Goal: Task Accomplishment & Management: Manage account settings

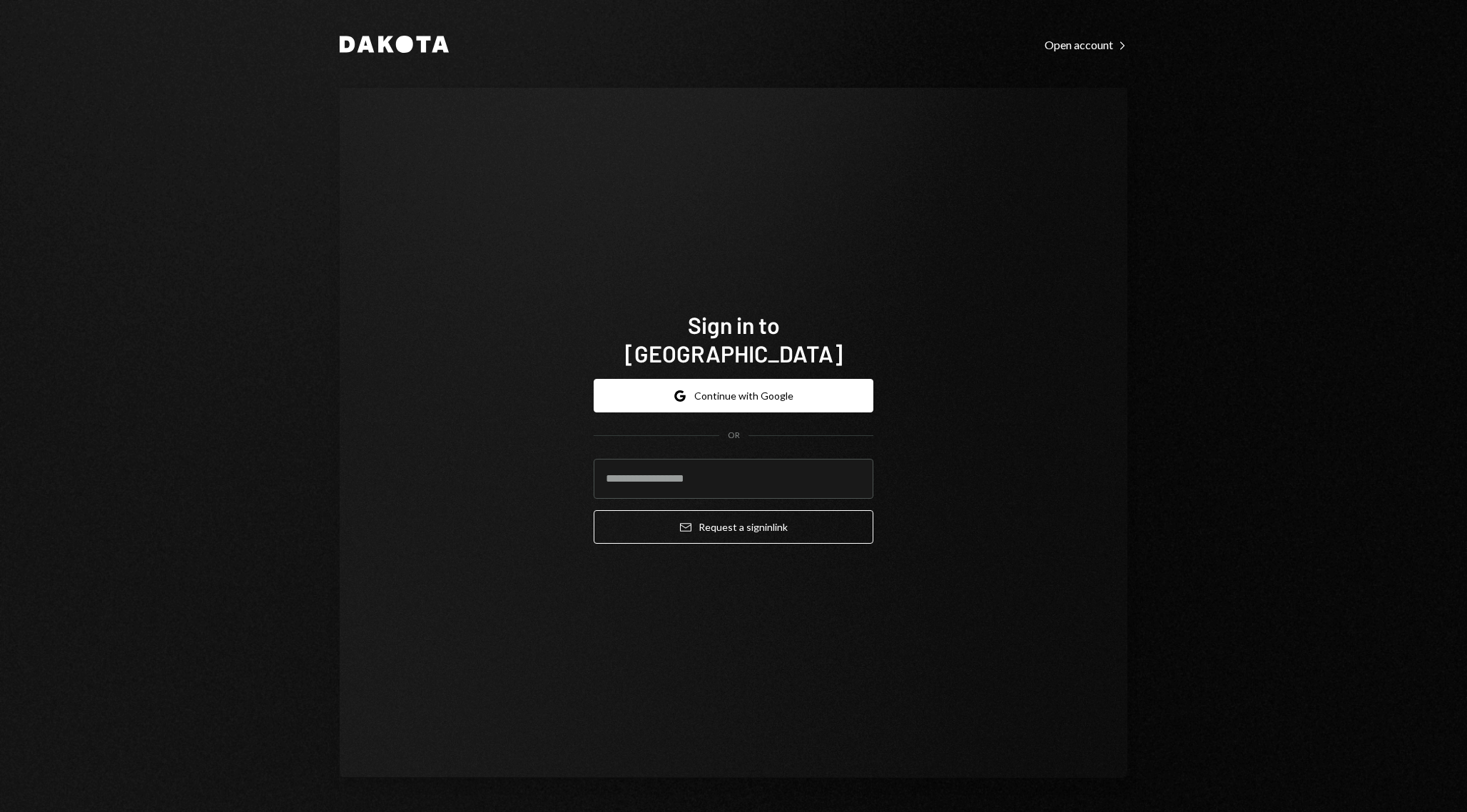
type input "**********"
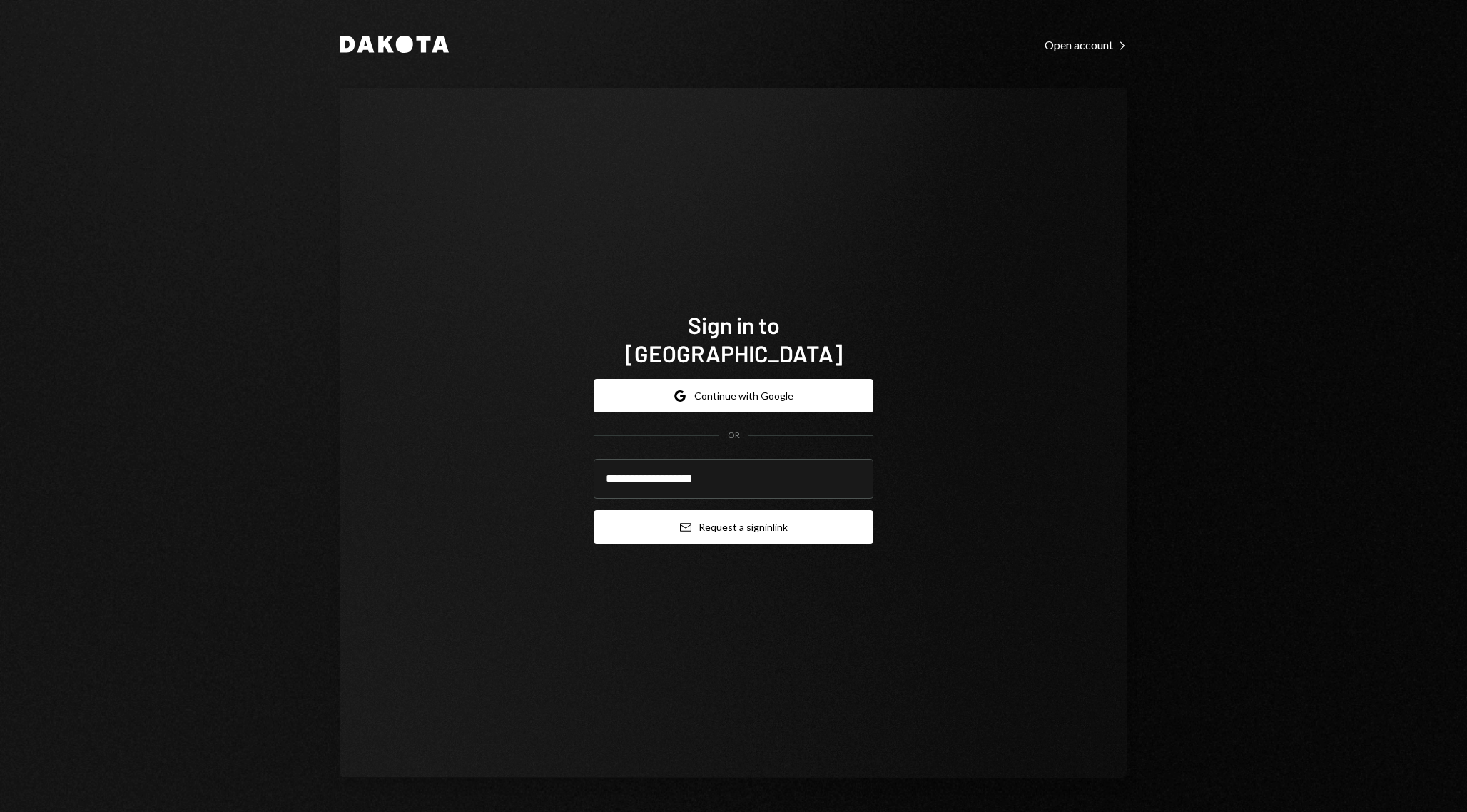
click at [724, 511] on button "Email Request a sign in link" at bounding box center [733, 526] width 279 height 33
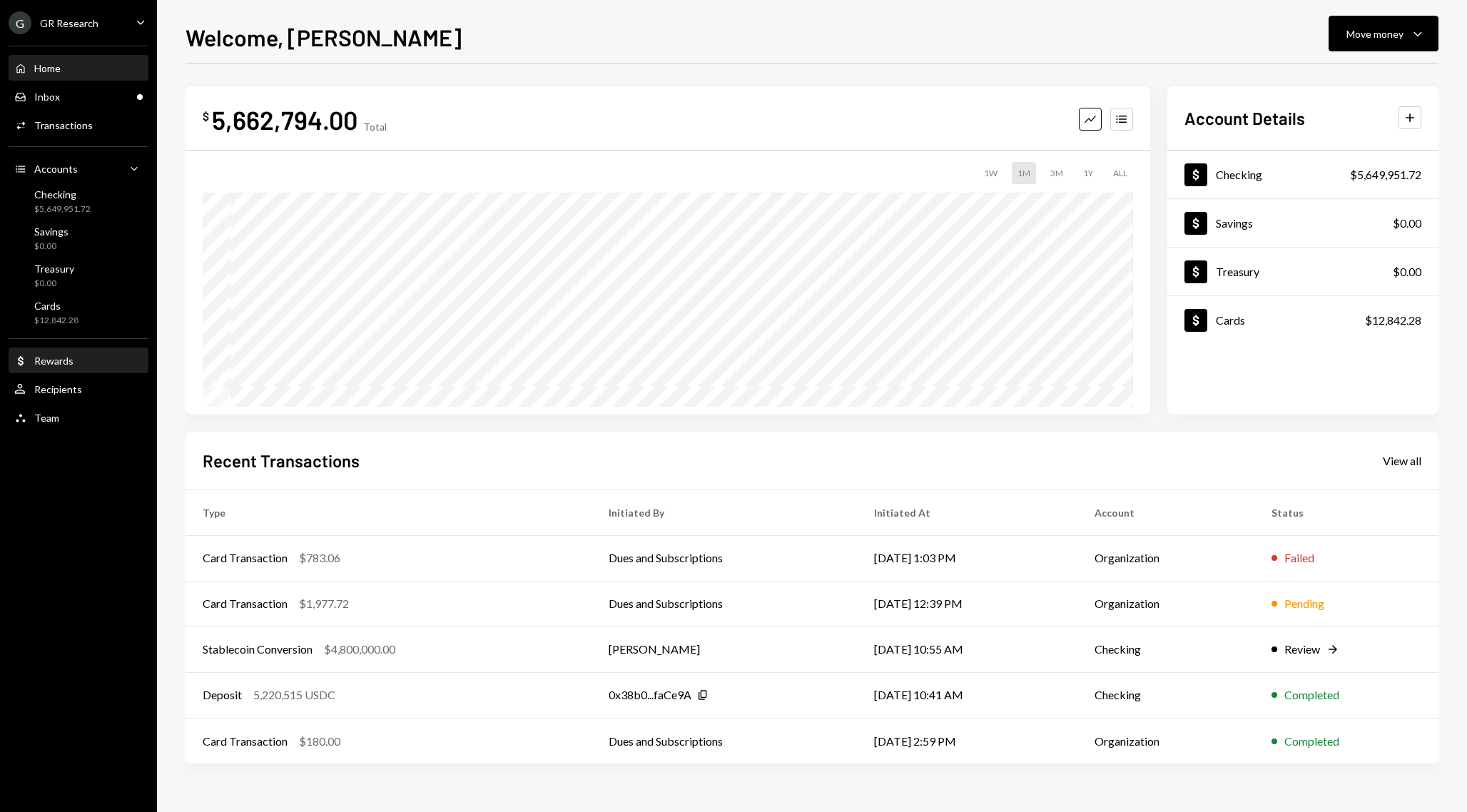
click at [86, 365] on div "Dollar Rewards" at bounding box center [79, 361] width 129 height 13
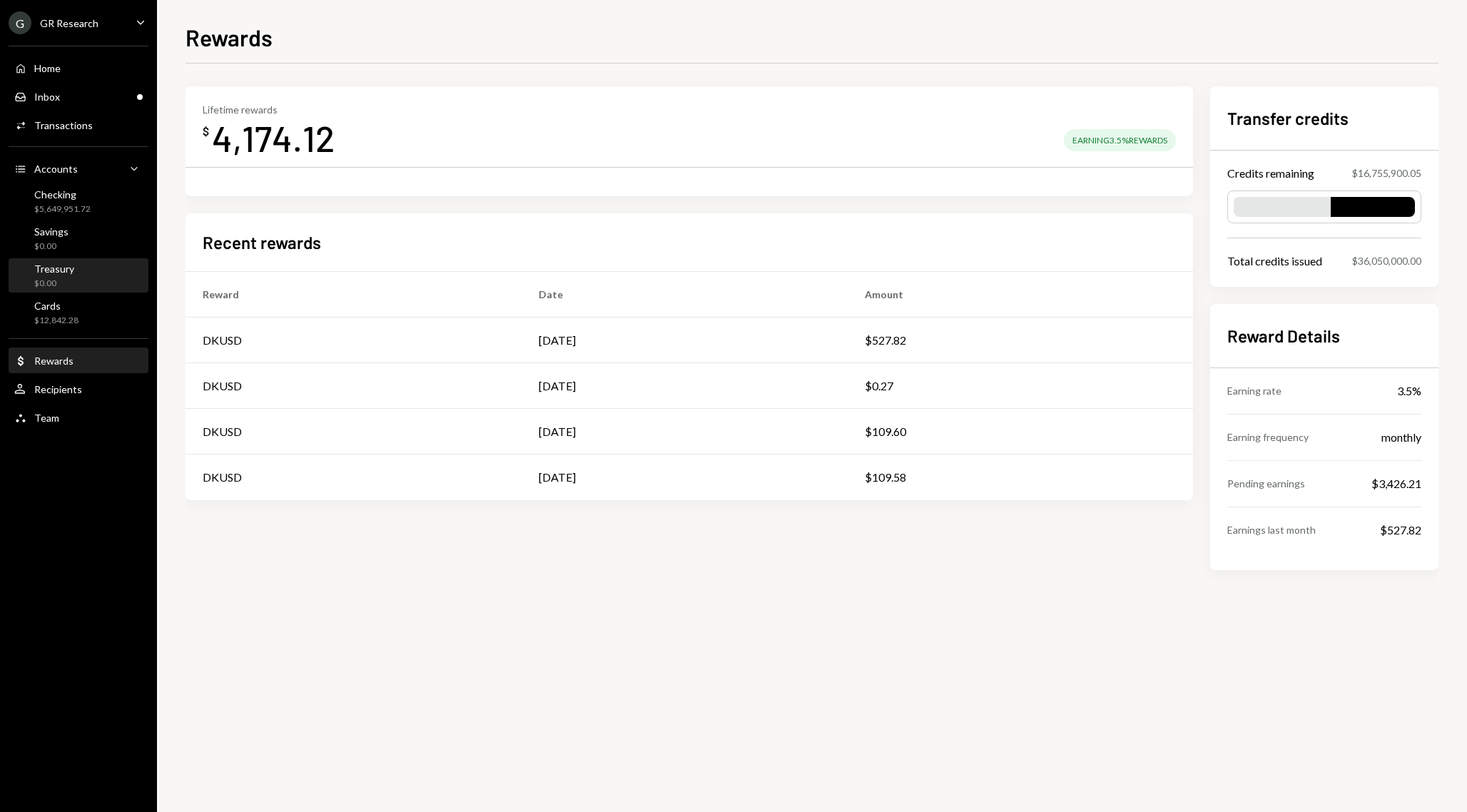
click at [72, 271] on div "Treasury $0.00" at bounding box center [79, 275] width 129 height 27
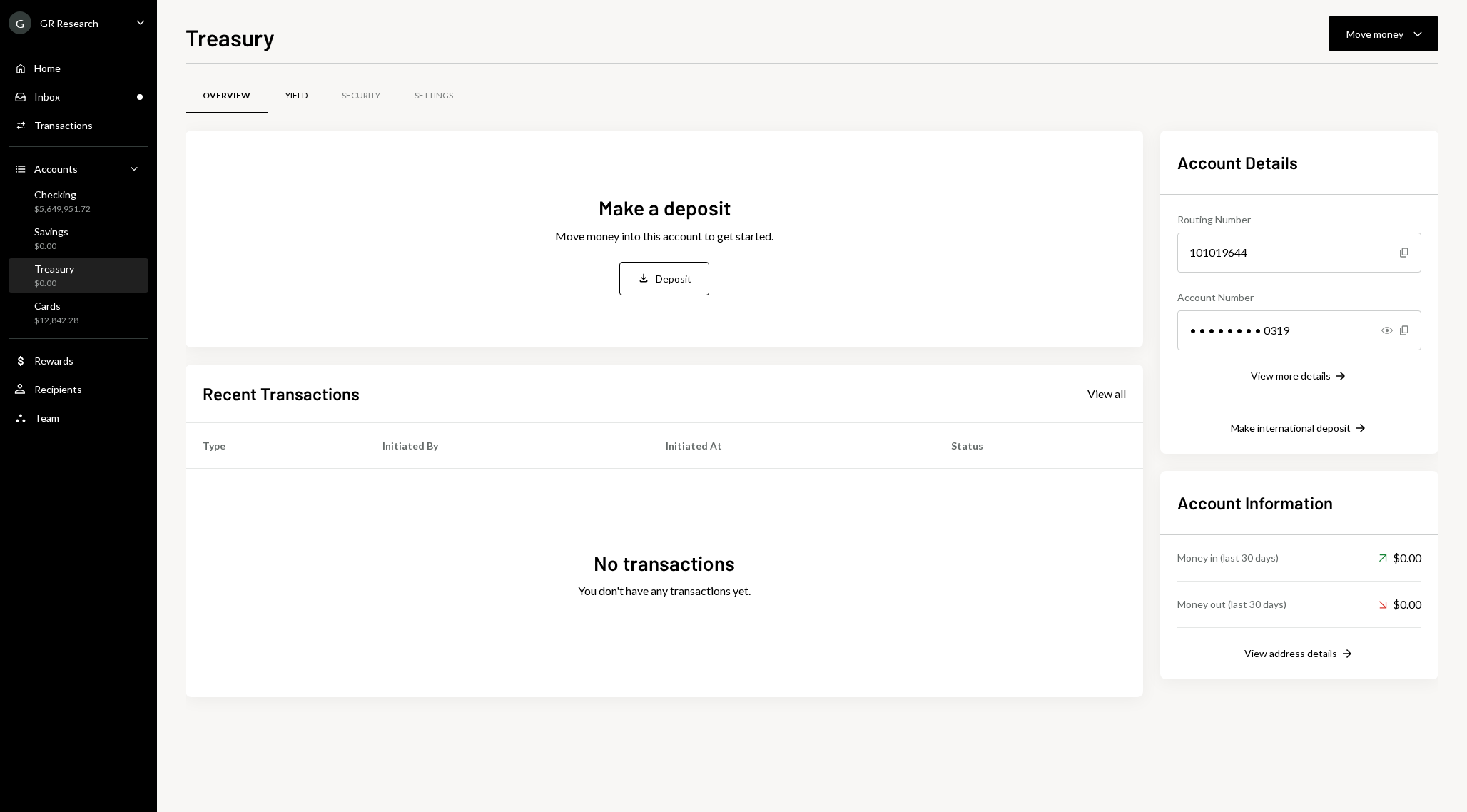
click at [309, 100] on div "Yield" at bounding box center [296, 96] width 57 height 34
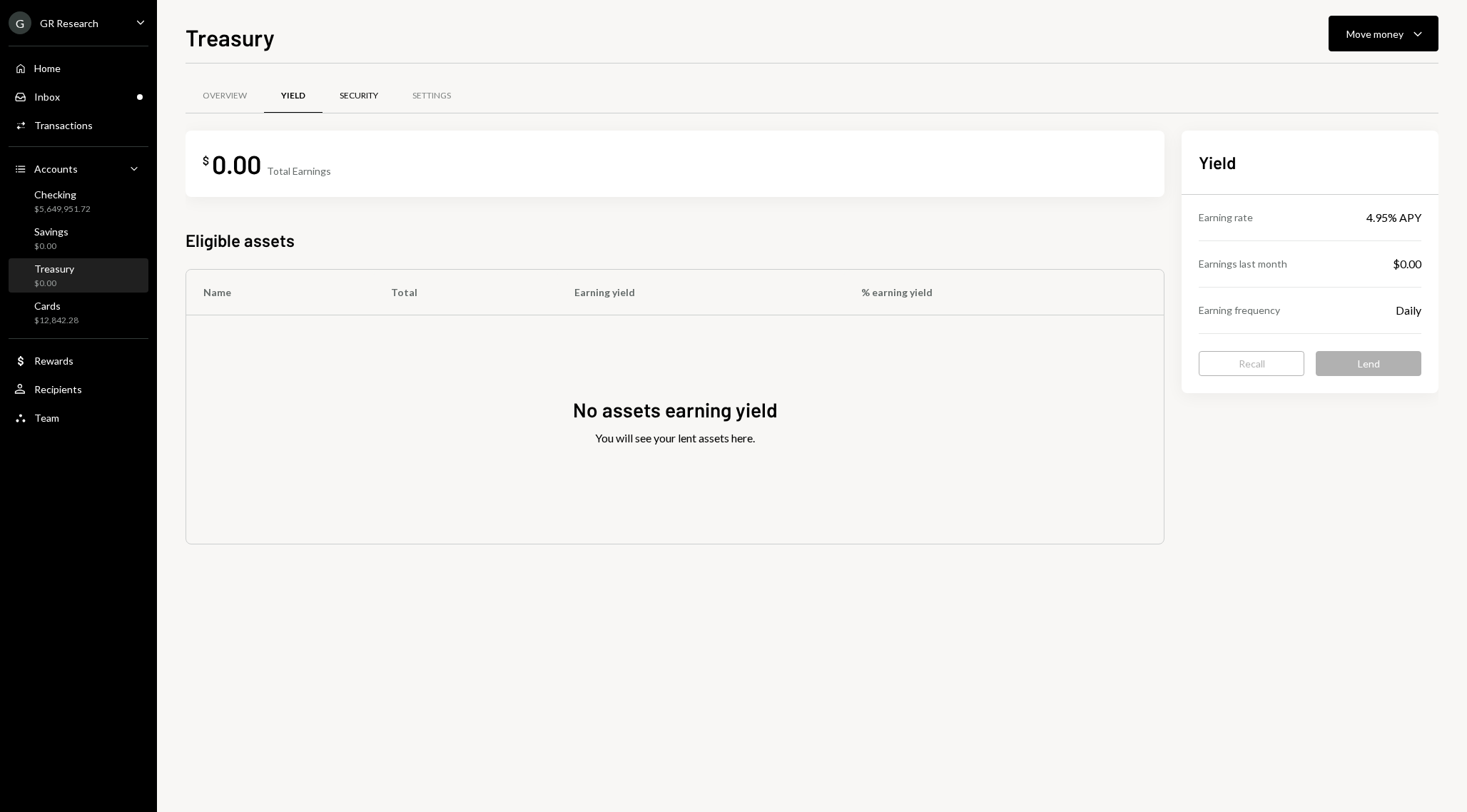
click at [362, 100] on div "Security" at bounding box center [358, 95] width 38 height 12
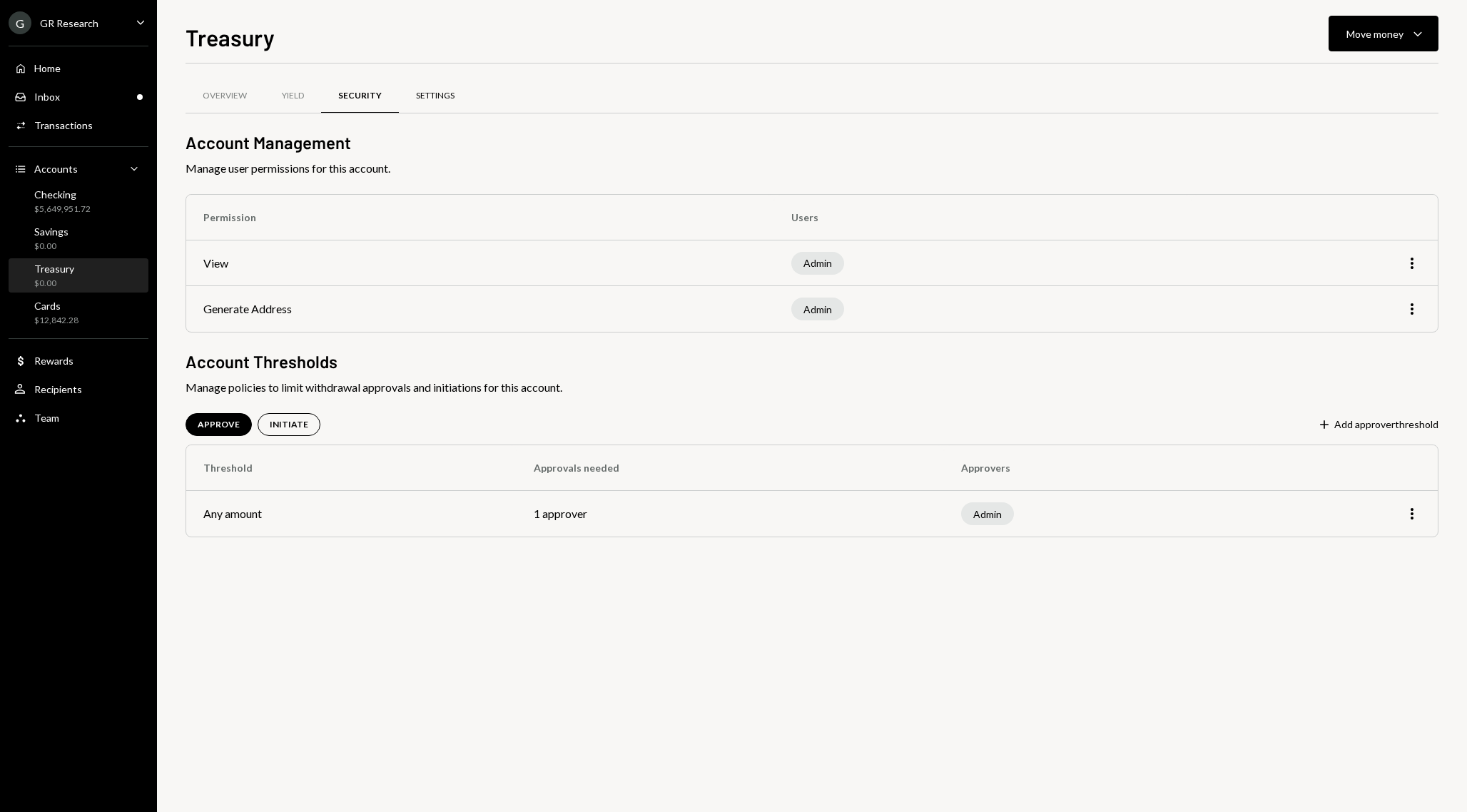
click at [401, 101] on div "Settings" at bounding box center [435, 96] width 72 height 34
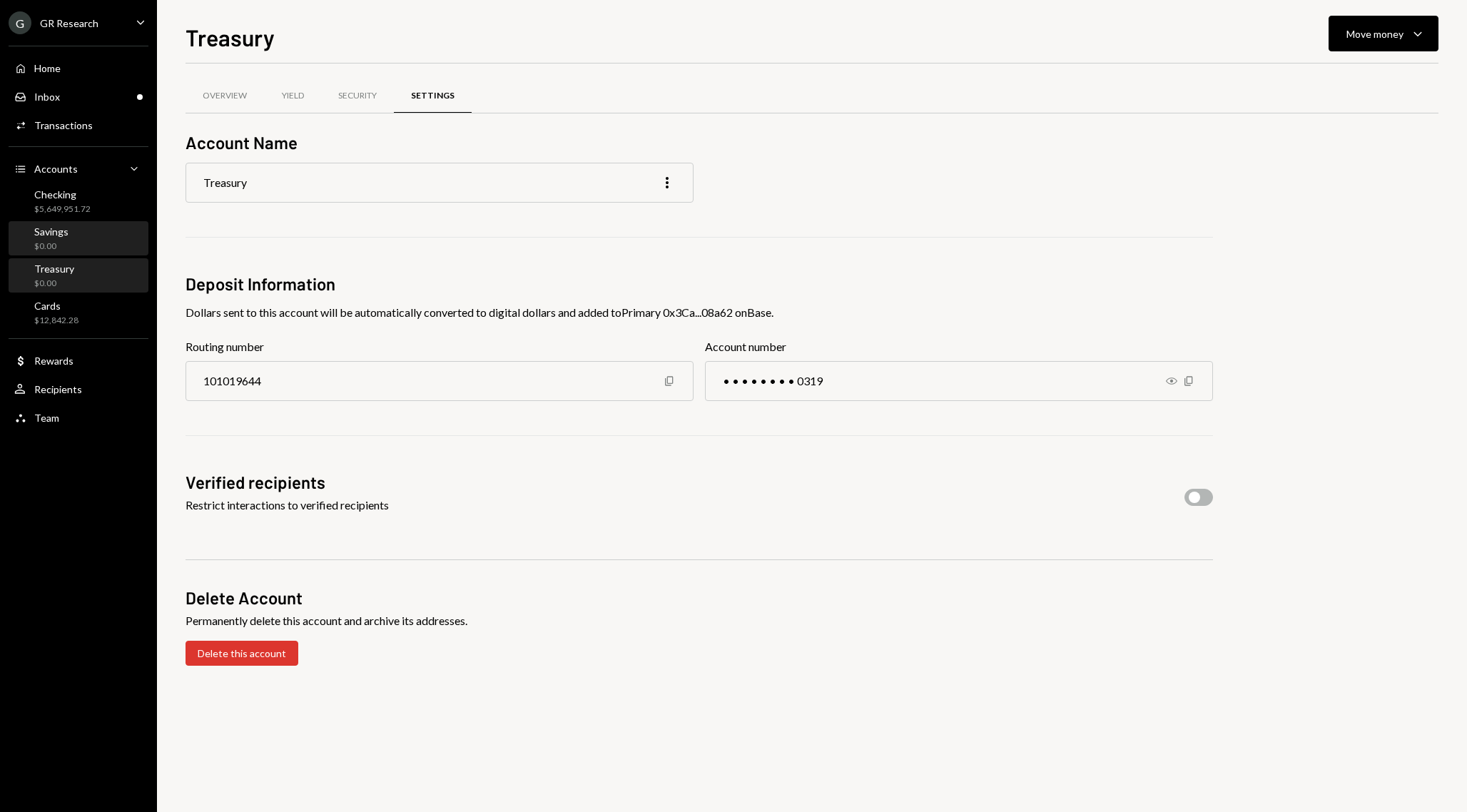
click at [77, 244] on div "Savings $0.00" at bounding box center [79, 239] width 129 height 27
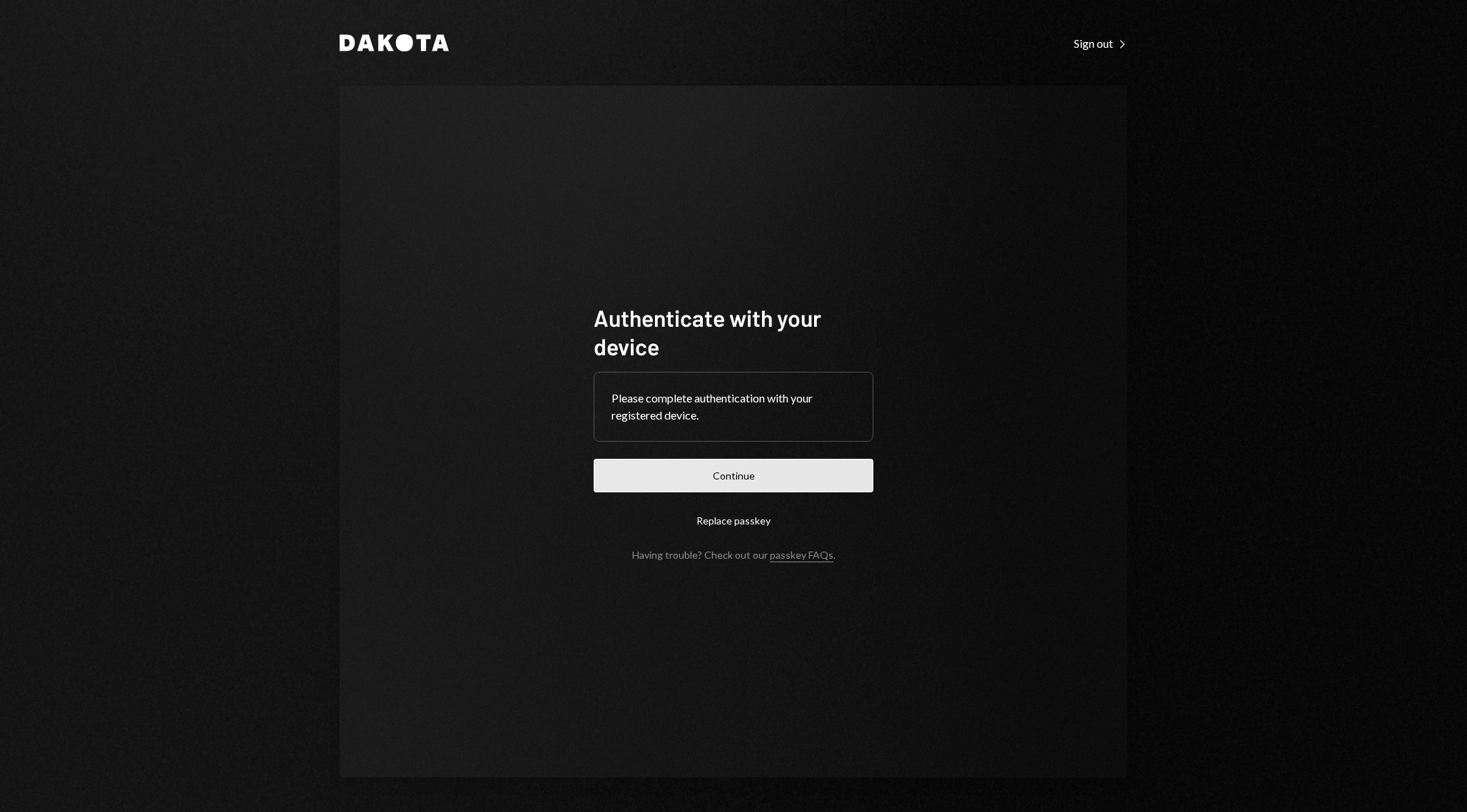
click at [781, 484] on button "Continue" at bounding box center [733, 475] width 279 height 33
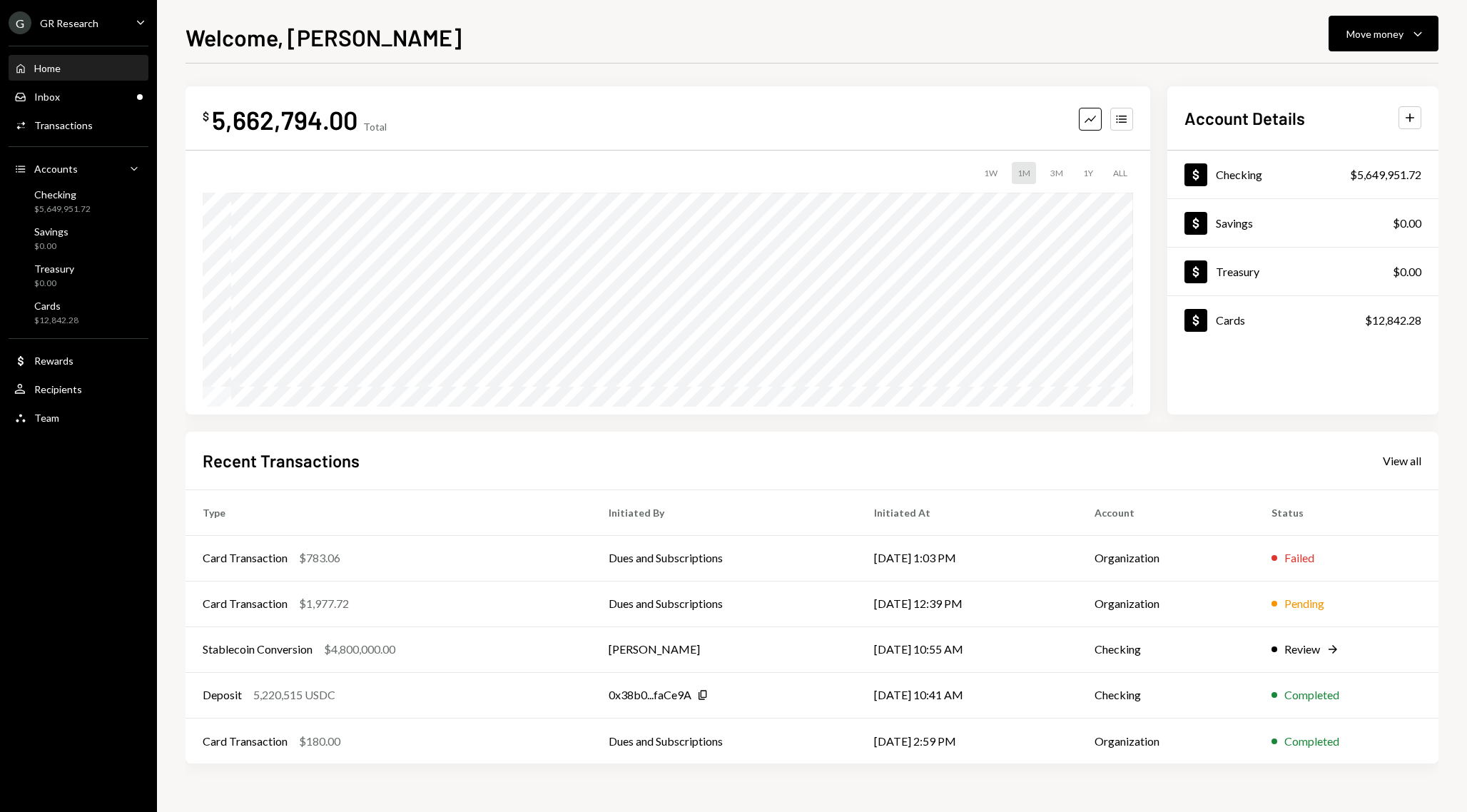
click at [83, 69] on div "Home Home" at bounding box center [79, 68] width 129 height 13
click at [550, 654] on div "Stablecoin Conversion $4,800,000.00" at bounding box center [389, 649] width 371 height 17
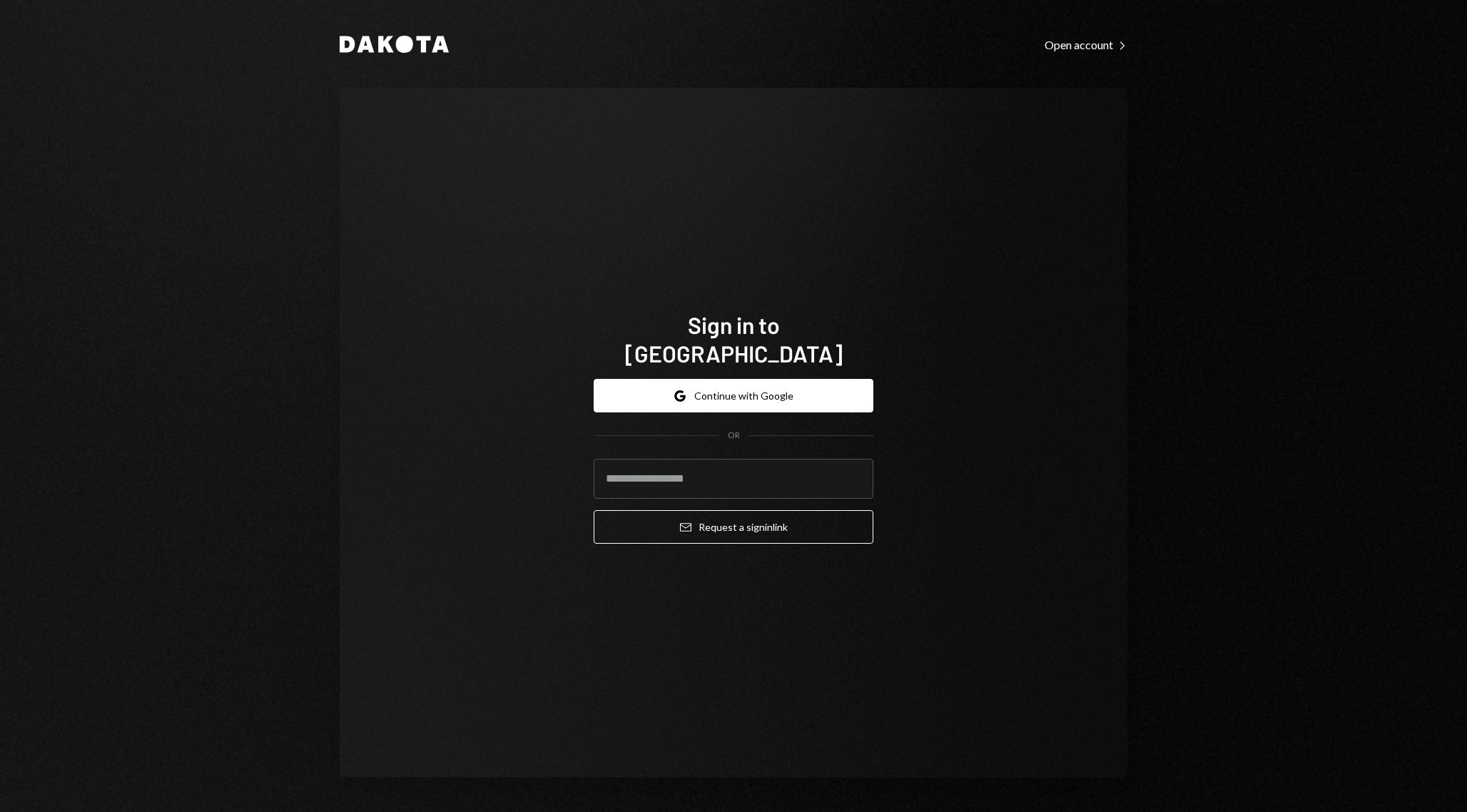
type input "**********"
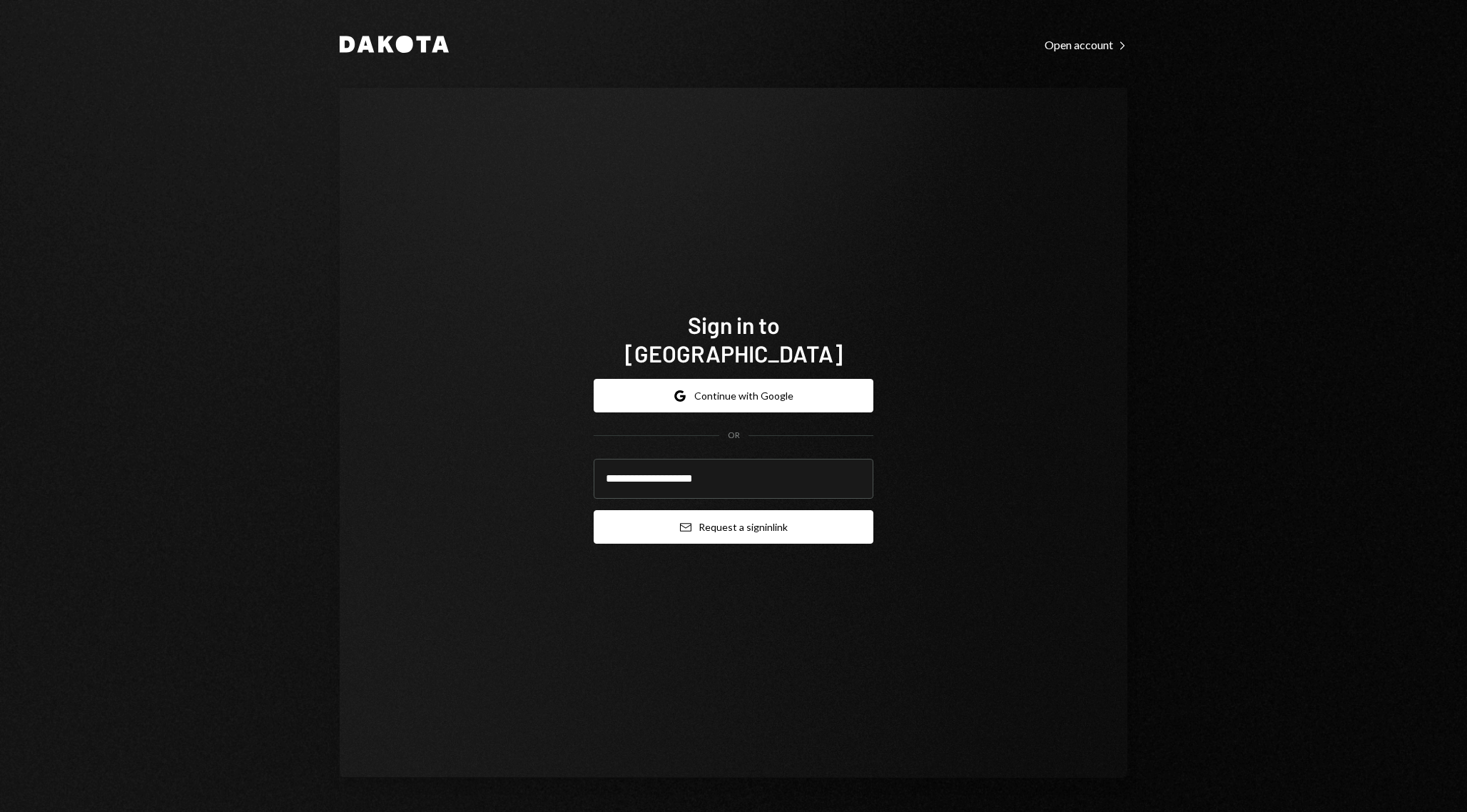
click at [736, 514] on button "Email Request a sign in link" at bounding box center [733, 526] width 279 height 33
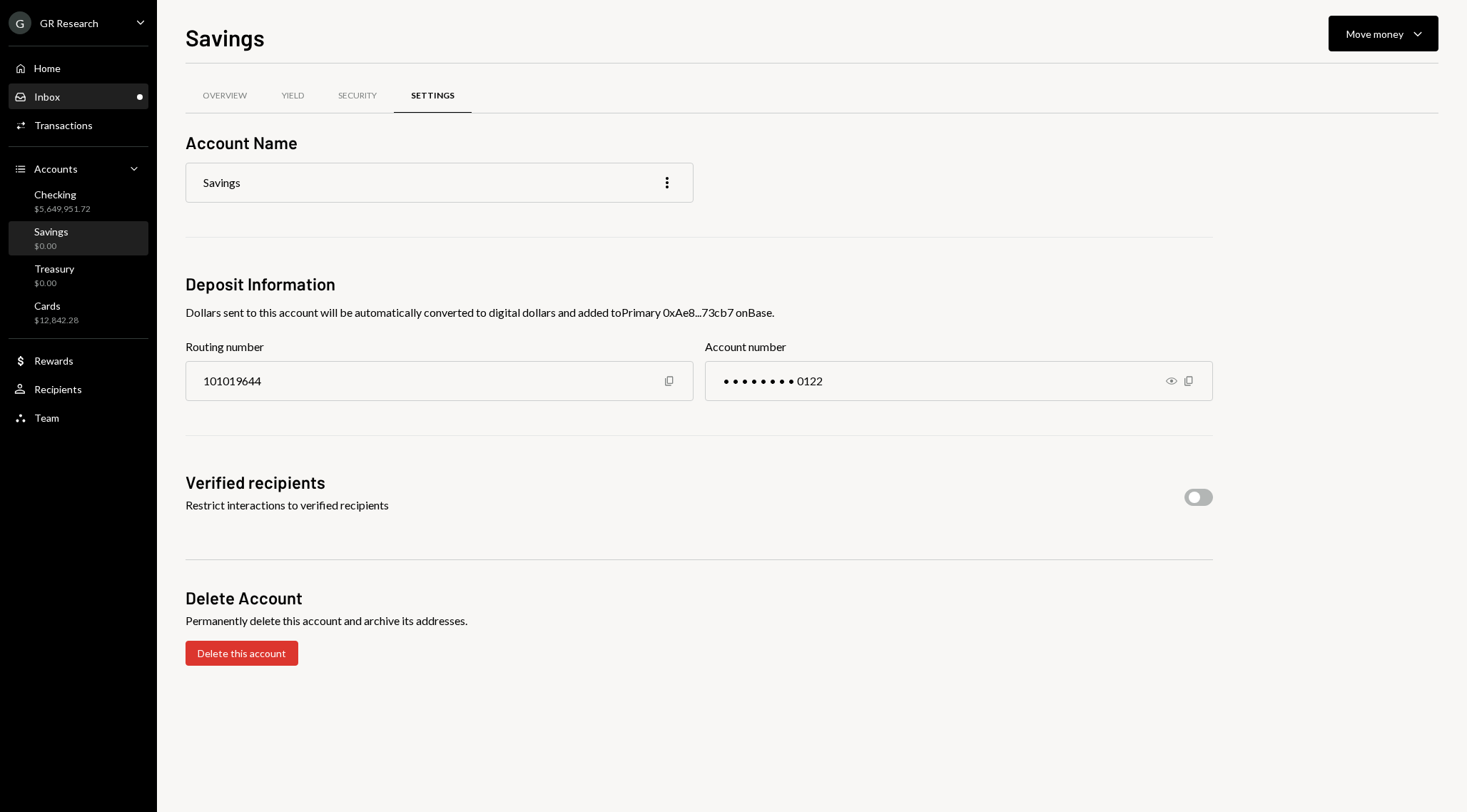
click at [94, 100] on div "Inbox Inbox" at bounding box center [79, 97] width 129 height 13
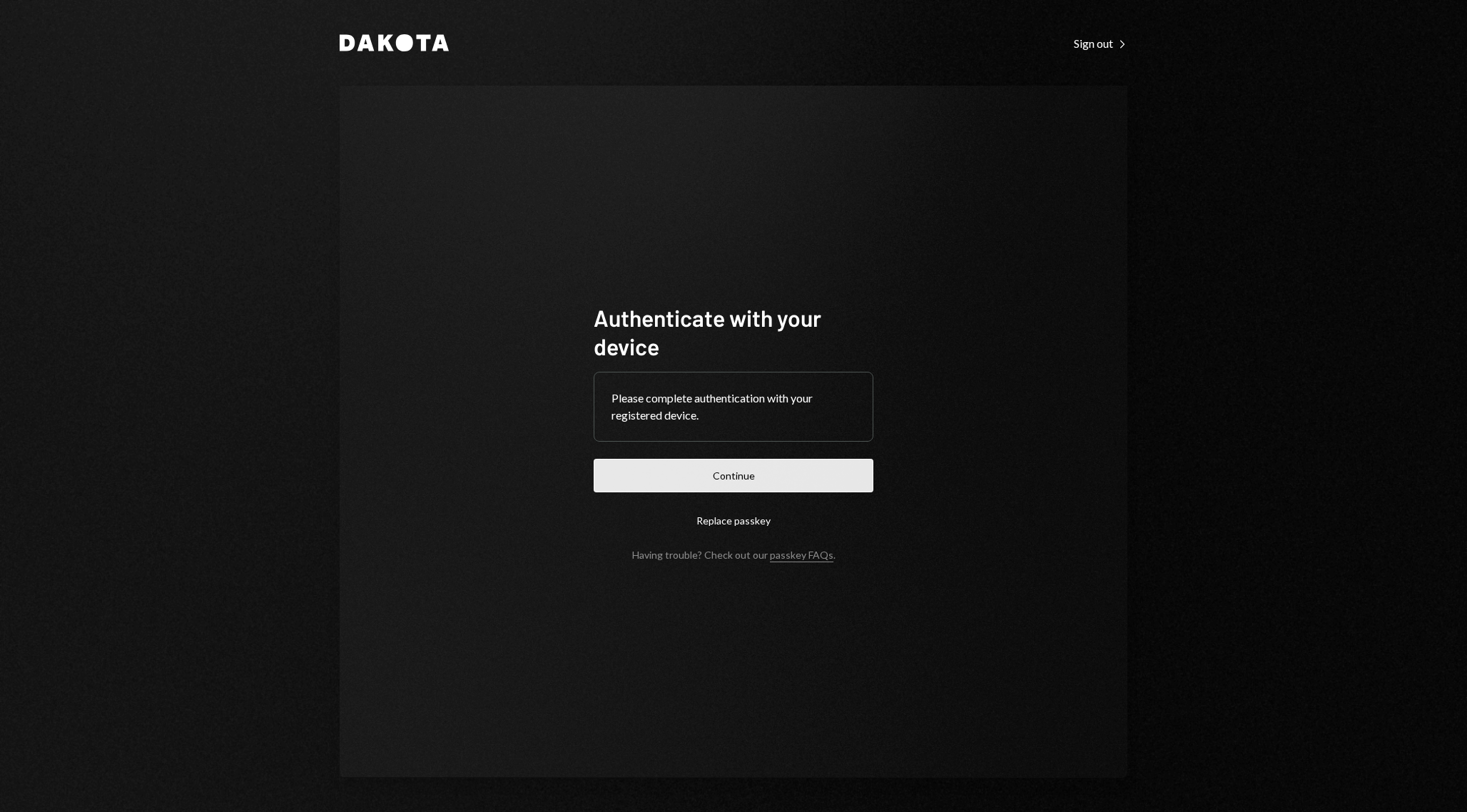
click at [760, 488] on button "Continue" at bounding box center [733, 475] width 279 height 33
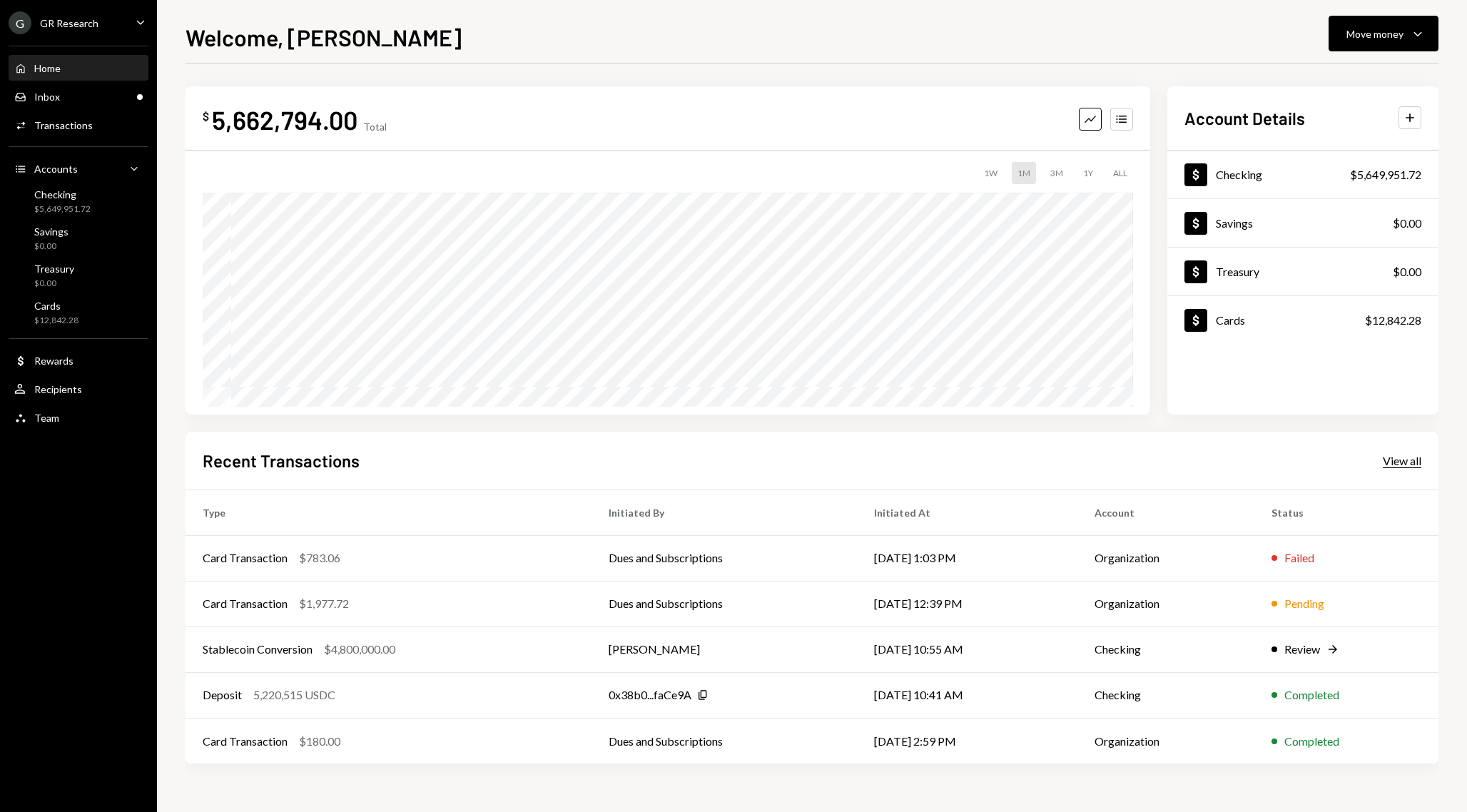
click at [1402, 463] on div "View all" at bounding box center [1401, 461] width 38 height 15
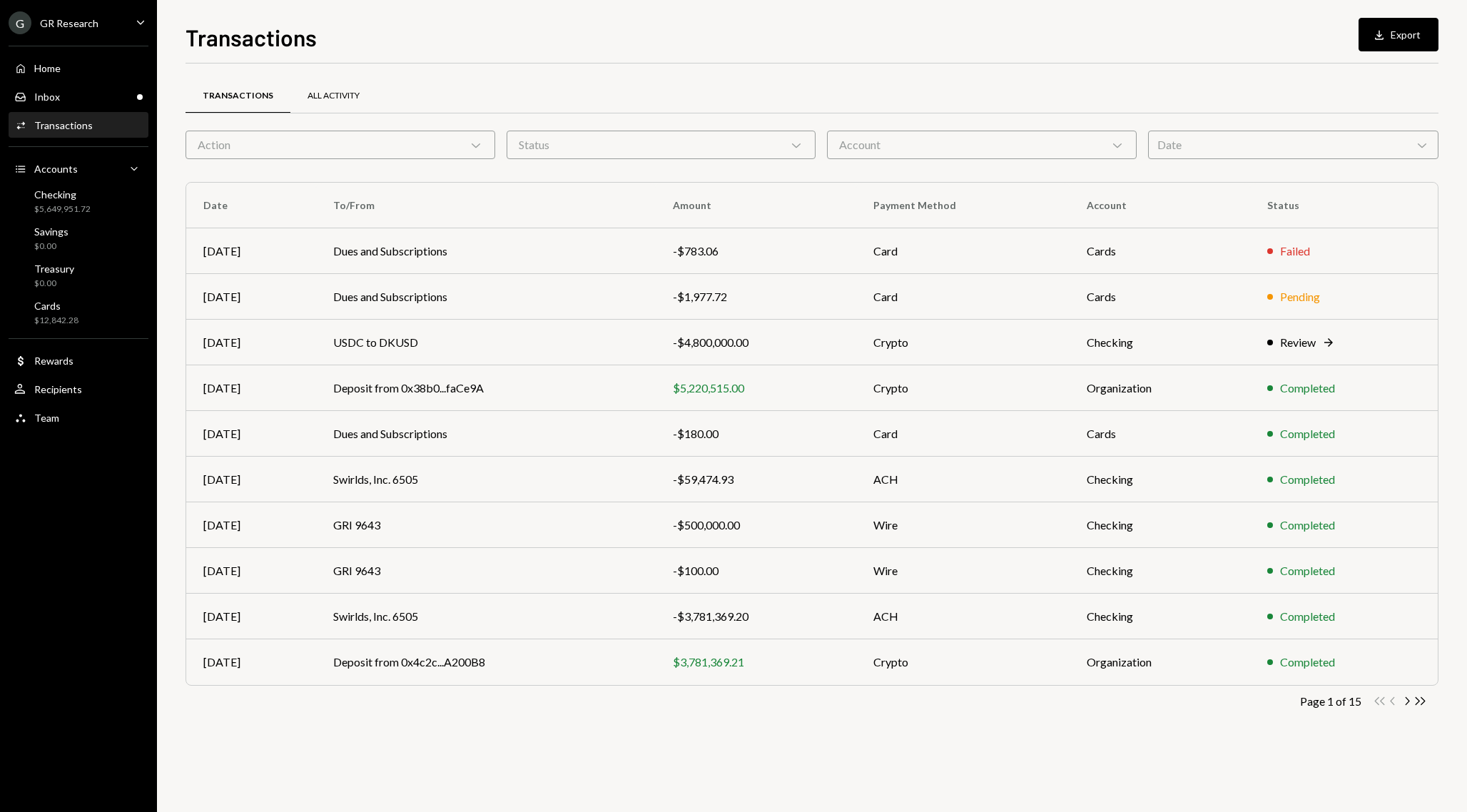
click at [340, 98] on div "All Activity" at bounding box center [333, 95] width 52 height 12
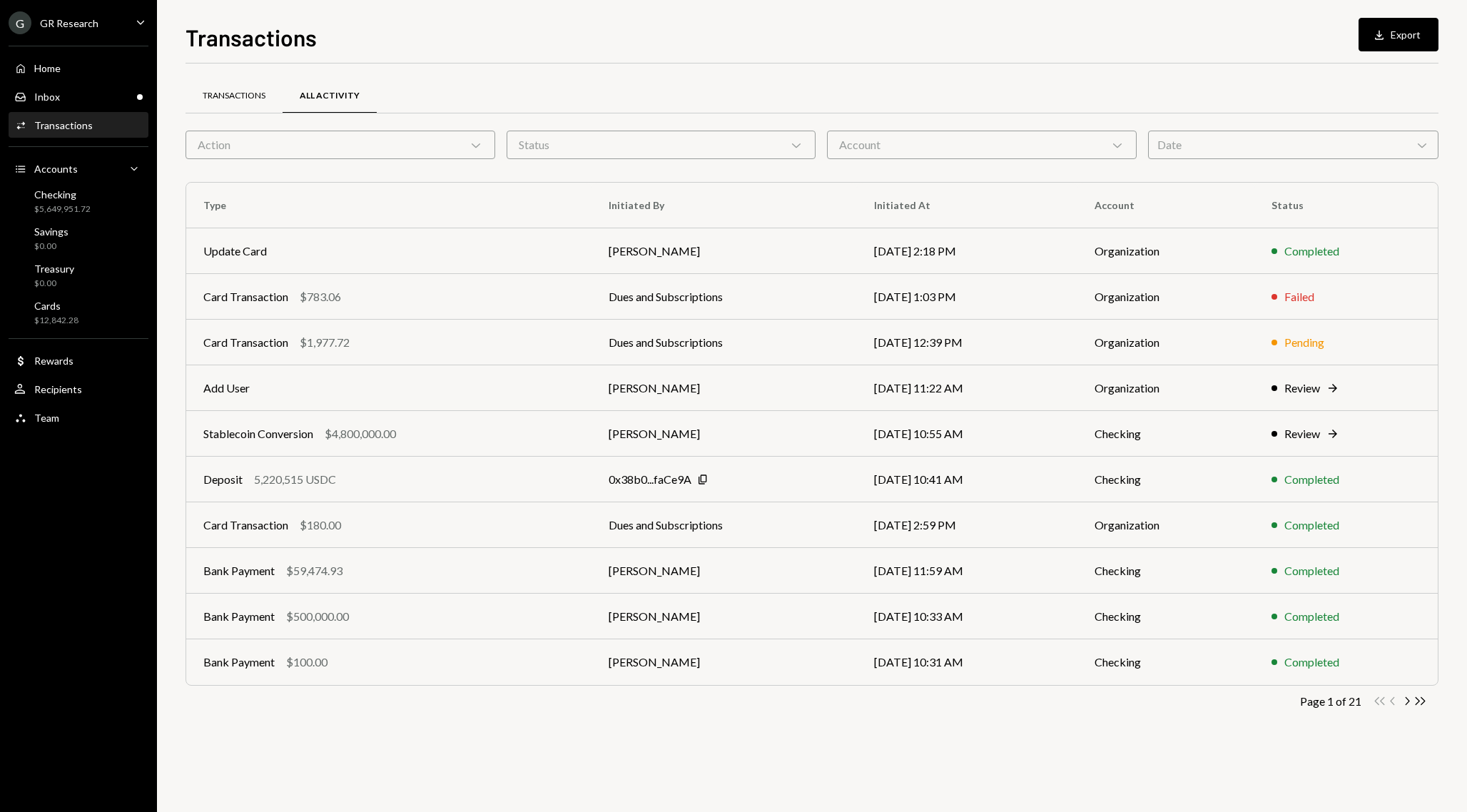
click at [252, 106] on div "Transactions" at bounding box center [234, 96] width 97 height 34
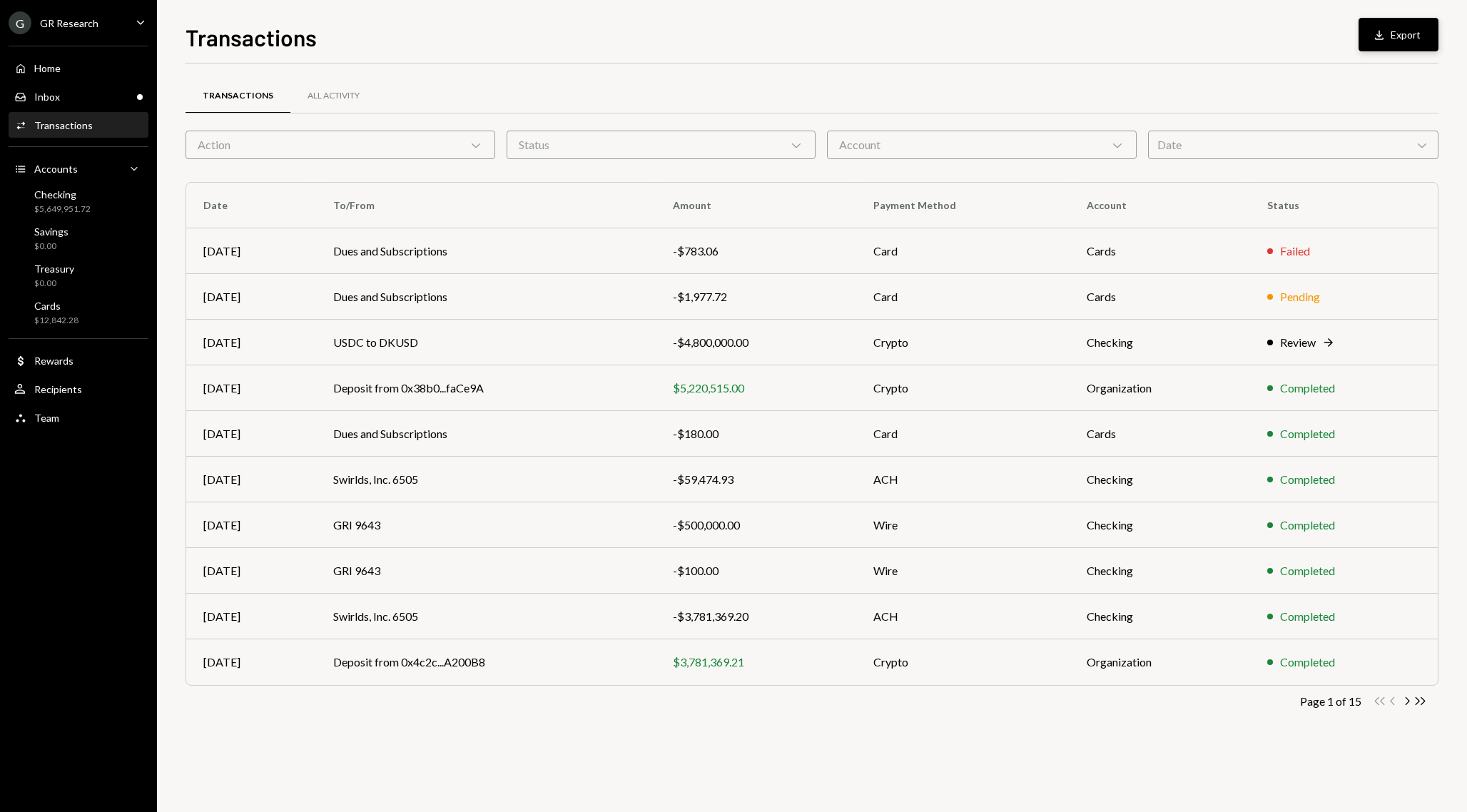
click at [1422, 23] on button "Download Export" at bounding box center [1399, 34] width 80 height 33
